Goal: Browse casually

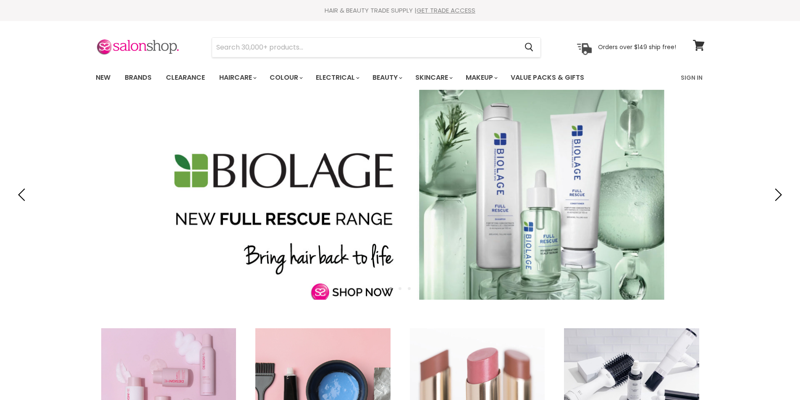
click at [99, 76] on link "New" at bounding box center [102, 78] width 27 height 18
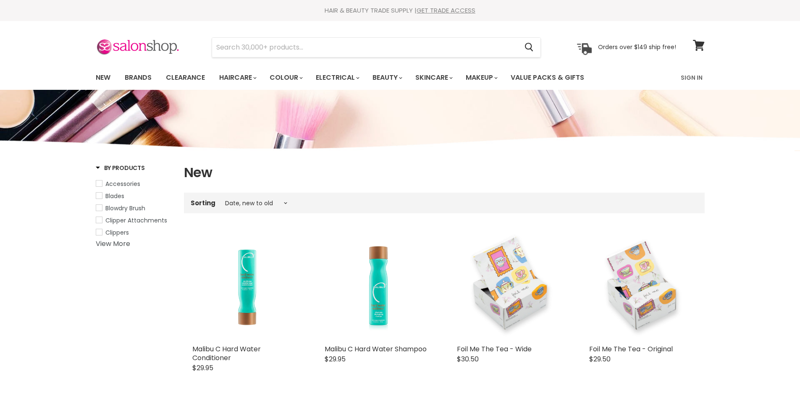
select select "created-descending"
